Goal: Find specific page/section: Find specific page/section

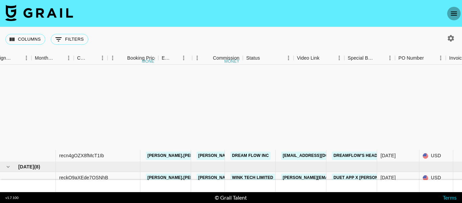
click at [454, 11] on icon "open drawer" at bounding box center [454, 13] width 8 height 8
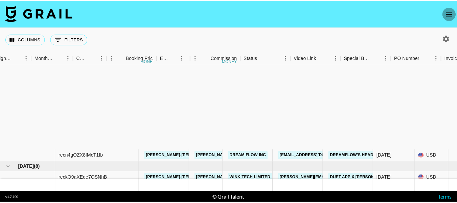
scroll to position [141, 346]
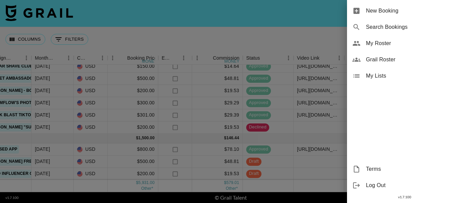
click at [389, 53] on div "Grail Roster" at bounding box center [404, 59] width 115 height 16
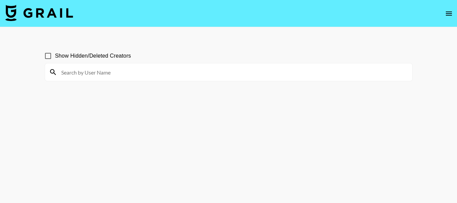
click at [141, 69] on input at bounding box center [232, 72] width 351 height 11
paste input "luh.naty"
click at [178, 69] on input "luh.naty" at bounding box center [232, 72] width 351 height 11
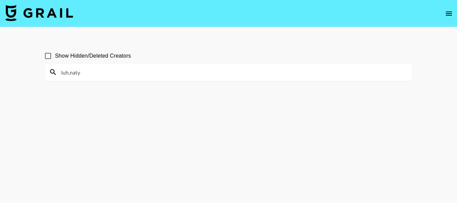
paste input "[URL][DOMAIN_NAME]"
click at [198, 113] on section "Show Hidden/Deleted Creators [URL][DOMAIN_NAME]" at bounding box center [229, 117] width 368 height 148
click at [164, 69] on input "[URL][DOMAIN_NAME]" at bounding box center [232, 72] width 351 height 11
click at [118, 71] on input "[URL][DOMAIN_NAME]" at bounding box center [232, 72] width 351 height 11
drag, startPoint x: 120, startPoint y: 72, endPoint x: 52, endPoint y: 64, distance: 68.5
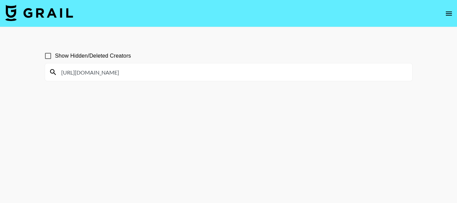
click at [56, 64] on div "[URL][DOMAIN_NAME]" at bounding box center [228, 72] width 367 height 18
click at [160, 120] on section "Show Hidden/Deleted Creators @sriracha.d" at bounding box center [229, 117] width 368 height 148
click at [97, 72] on input "@sriracha.d" at bounding box center [232, 72] width 351 height 11
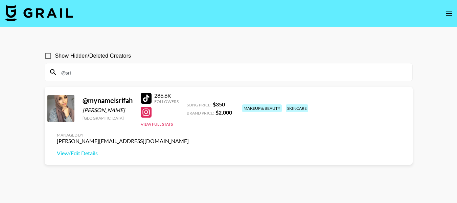
type input "@sr"
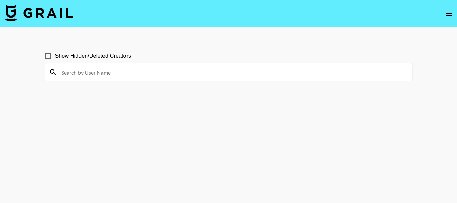
click at [140, 74] on input at bounding box center [232, 72] width 351 height 11
type input "[PERSON_NAME].[PERSON_NAME]"
click at [200, 76] on input "jacob.cline" at bounding box center [232, 72] width 351 height 11
click at [183, 70] on input "jacob.cline" at bounding box center [232, 72] width 351 height 11
